Goal: Task Accomplishment & Management: Use online tool/utility

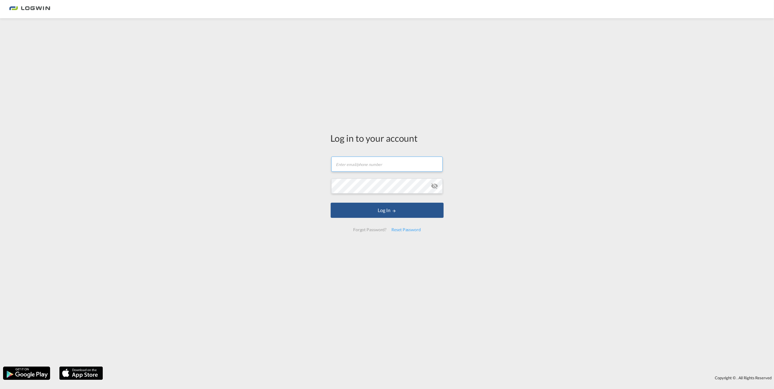
type input "[EMAIL_ADDRESS][PERSON_NAME][DOMAIN_NAME]"
drag, startPoint x: 193, startPoint y: 195, endPoint x: 202, endPoint y: 197, distance: 9.3
click at [197, 196] on div "Log in to your account [EMAIL_ADDRESS][PERSON_NAME][DOMAIN_NAME] Email field is…" at bounding box center [387, 192] width 774 height 343
click at [390, 205] on button "Log In" at bounding box center [387, 210] width 113 height 15
